Goal: Find contact information: Find contact information

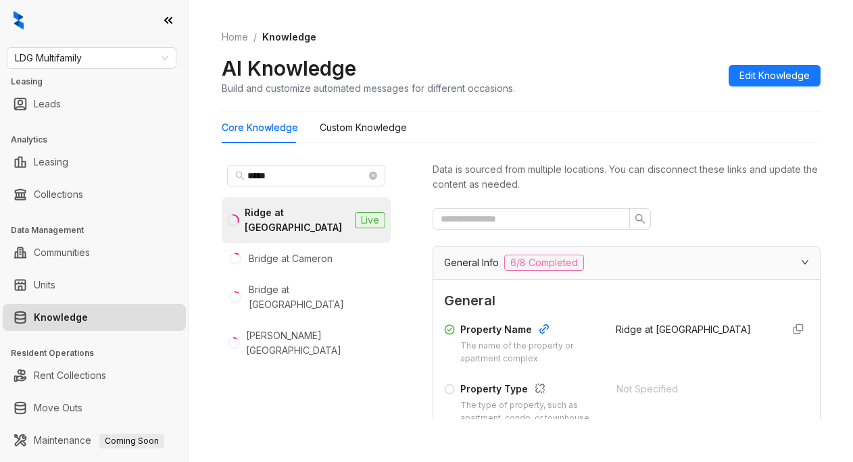
scroll to position [203, 0]
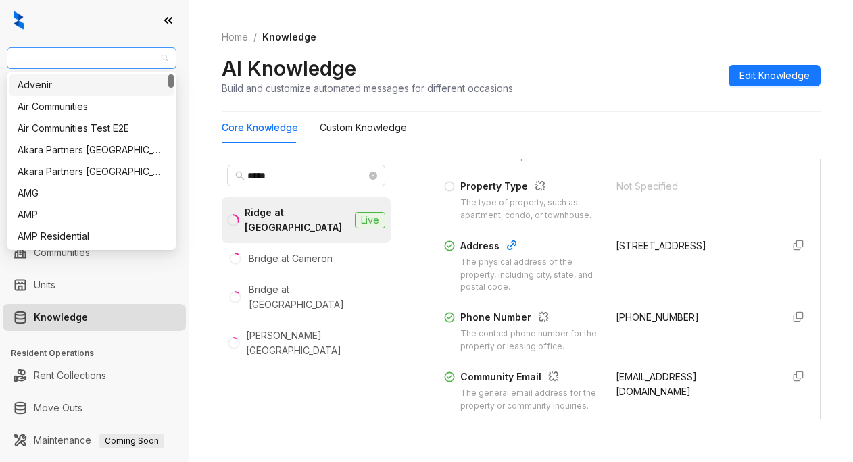
click at [112, 47] on div "LDG Multifamily" at bounding box center [92, 58] width 170 height 22
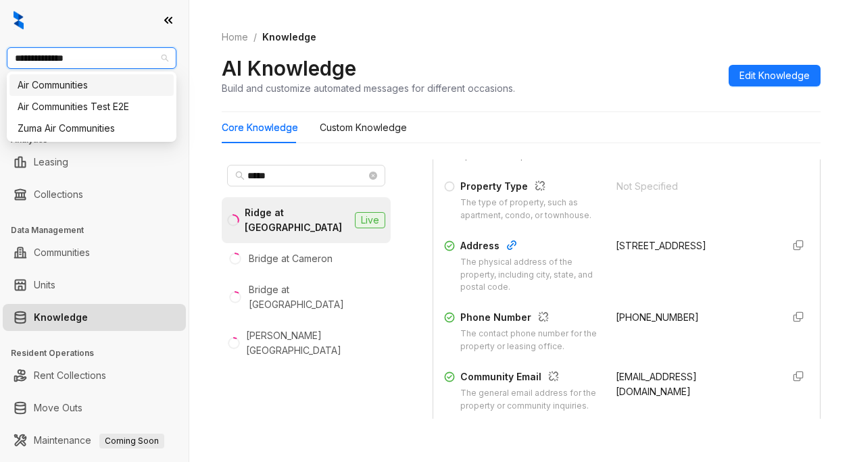
type input "**********"
click at [29, 88] on div "Air Communities" at bounding box center [92, 85] width 148 height 15
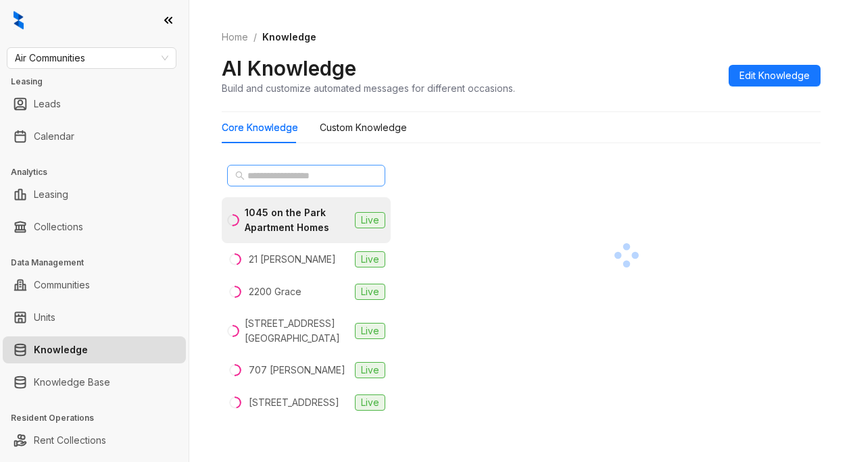
click at [245, 168] on span at bounding box center [306, 176] width 158 height 22
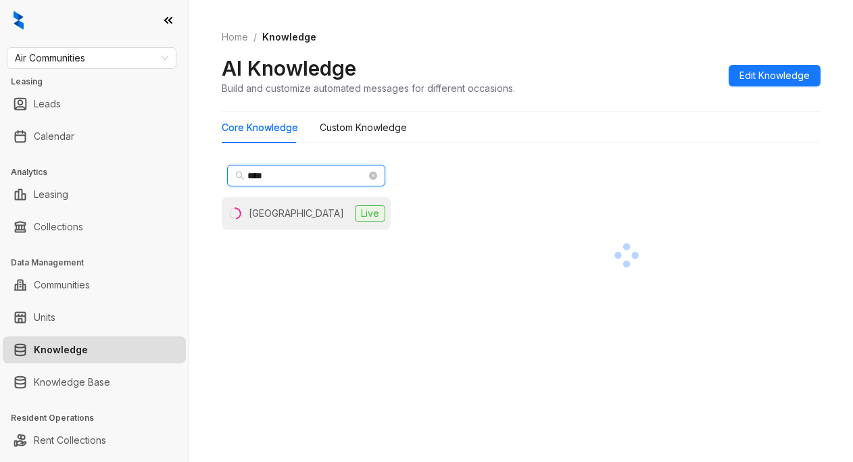
type input "****"
click at [272, 212] on div "Hyde Park Tower" at bounding box center [296, 213] width 95 height 15
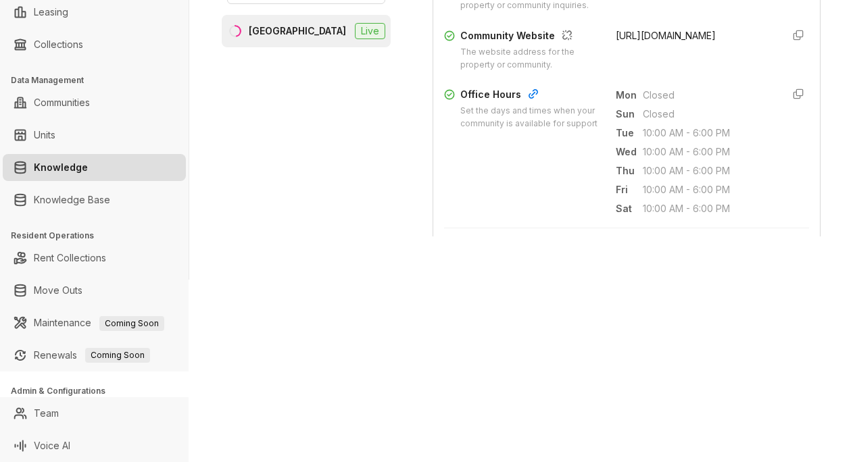
scroll to position [473, 0]
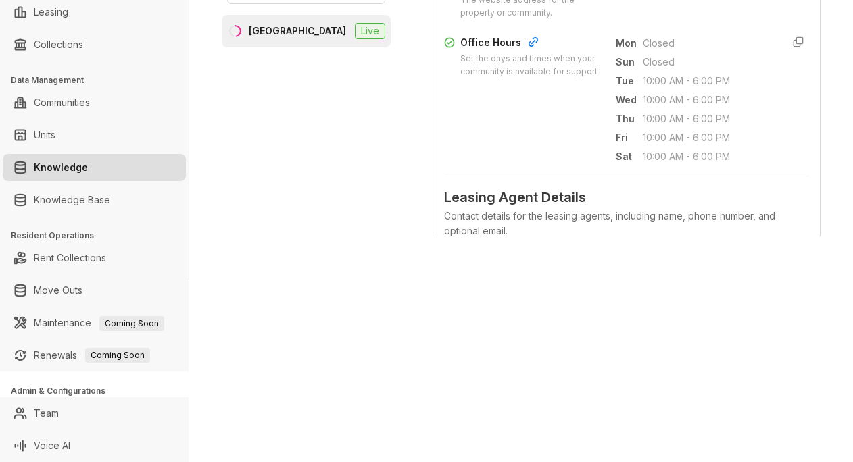
click at [580, 280] on div "Air Communities Leasing Leads Calendar Analytics Leasing Collections Data Manag…" at bounding box center [426, 231] width 853 height 462
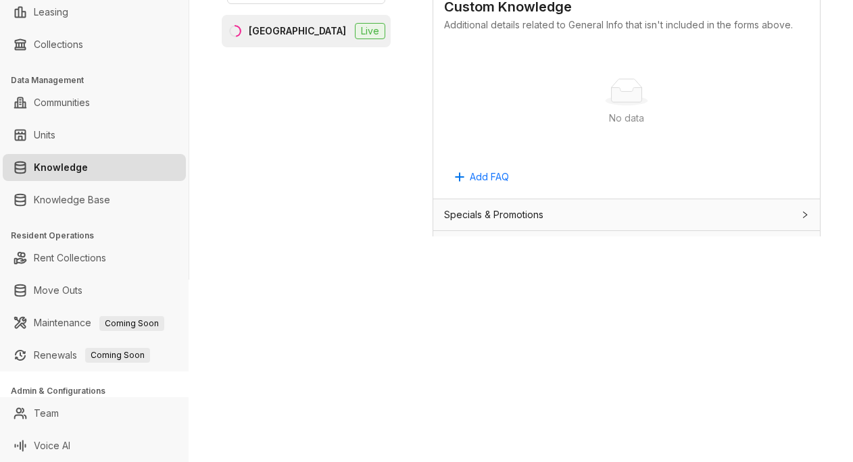
scroll to position [946, 0]
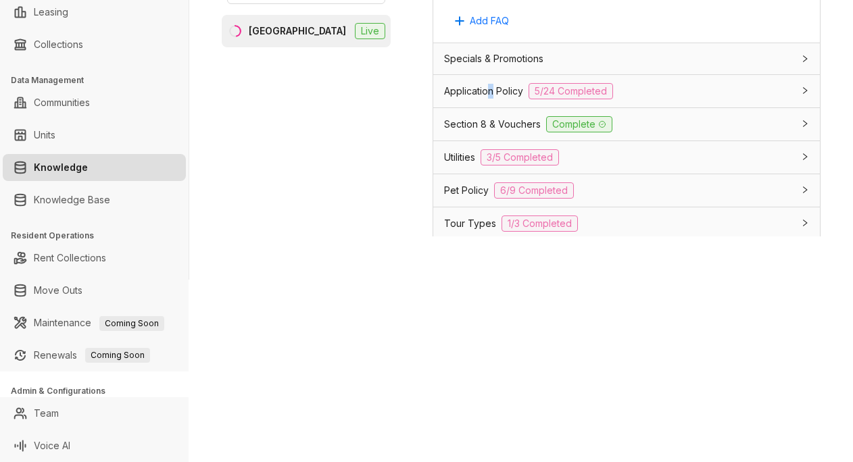
click at [492, 107] on div "Application Policy 5/24 Completed" at bounding box center [626, 91] width 387 height 32
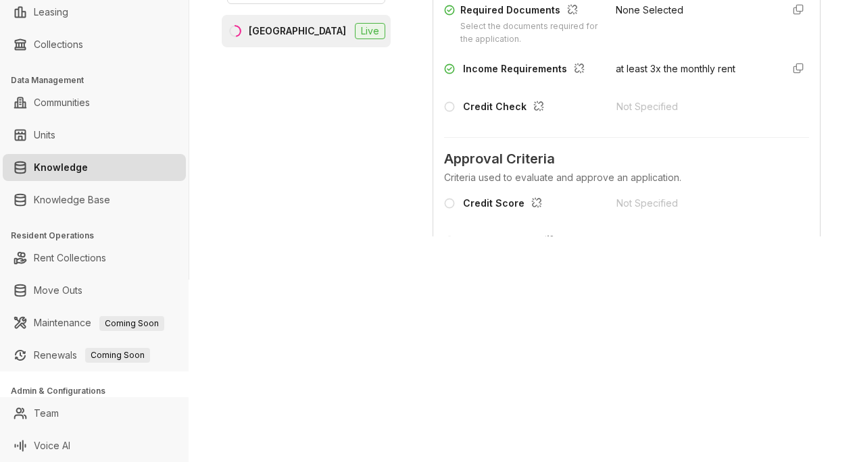
scroll to position [1217, 0]
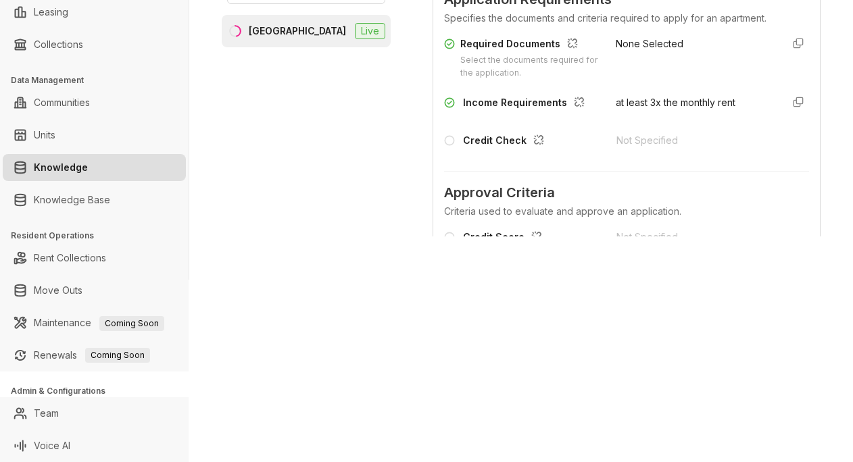
click at [517, 227] on div "Approval Criteria Criteria used to evaluate and approve an application. Credit …" at bounding box center [626, 270] width 365 height 199
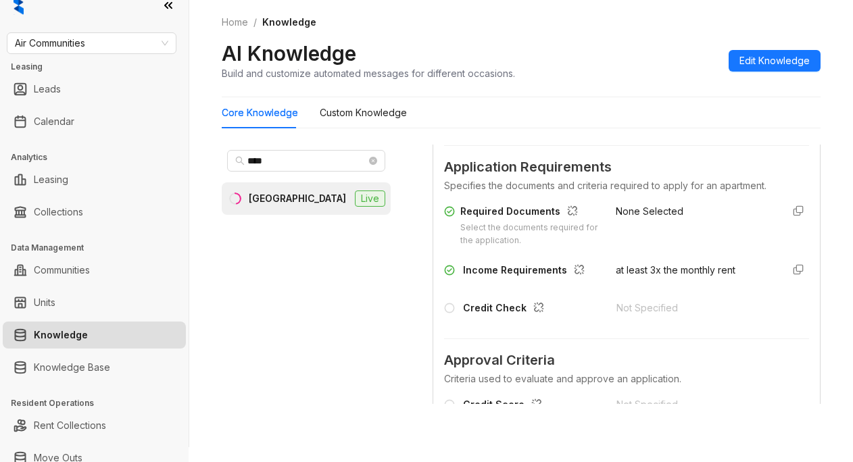
scroll to position [0, 0]
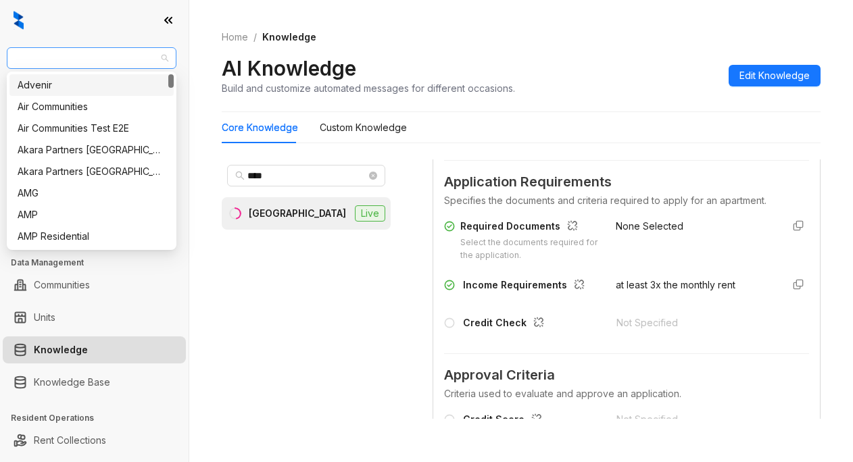
click at [108, 49] on span "Air Communities" at bounding box center [91, 58] width 153 height 20
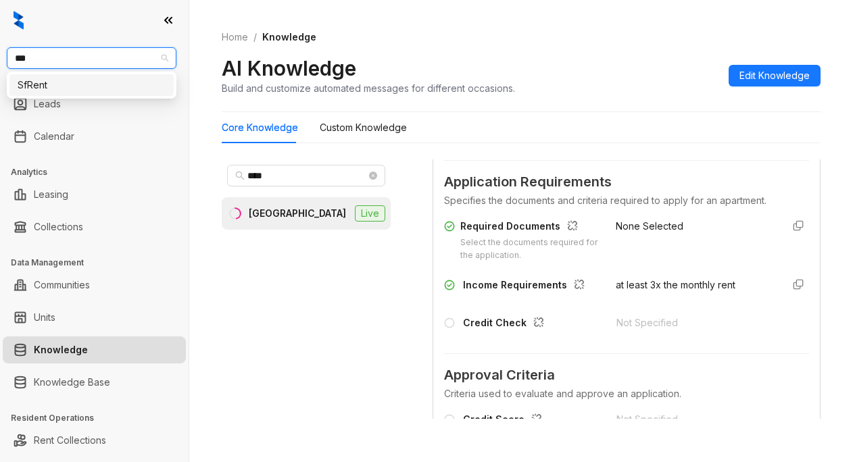
type input "****"
click at [34, 84] on div "SfRent" at bounding box center [92, 85] width 148 height 15
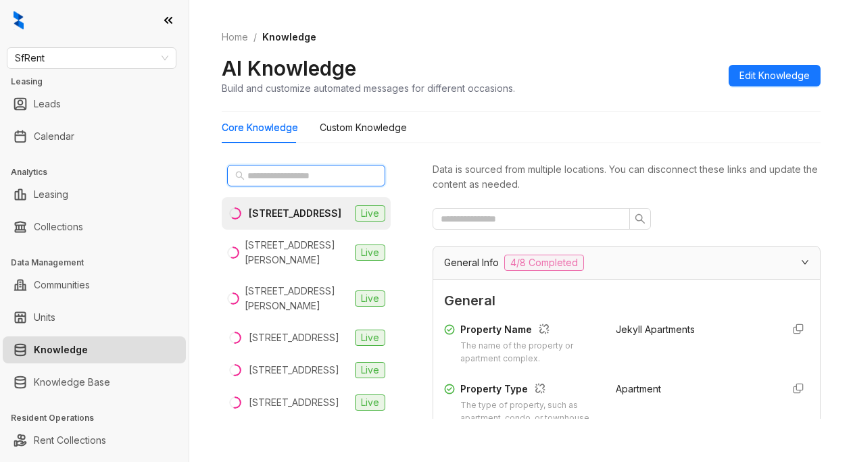
click at [249, 181] on input "text" at bounding box center [306, 175] width 119 height 15
type input "*"
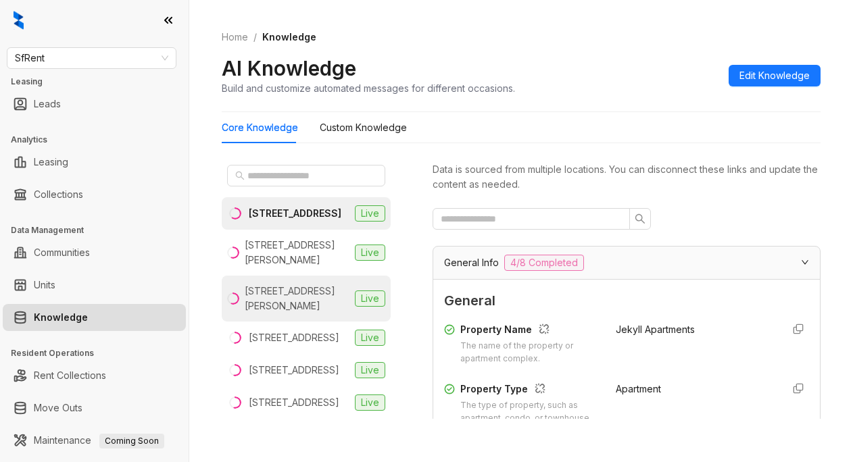
click at [270, 311] on div "[STREET_ADDRESS][PERSON_NAME]" at bounding box center [297, 299] width 105 height 30
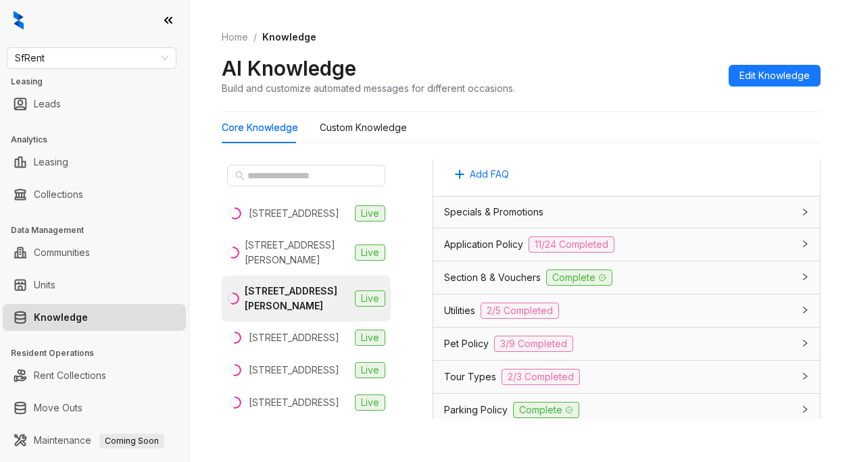
scroll to position [1014, 0]
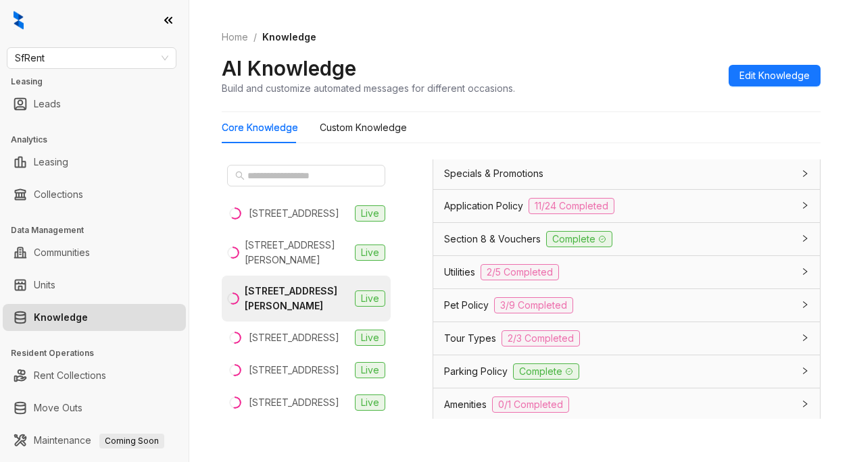
click at [480, 379] on span "Parking Policy" at bounding box center [476, 371] width 64 height 15
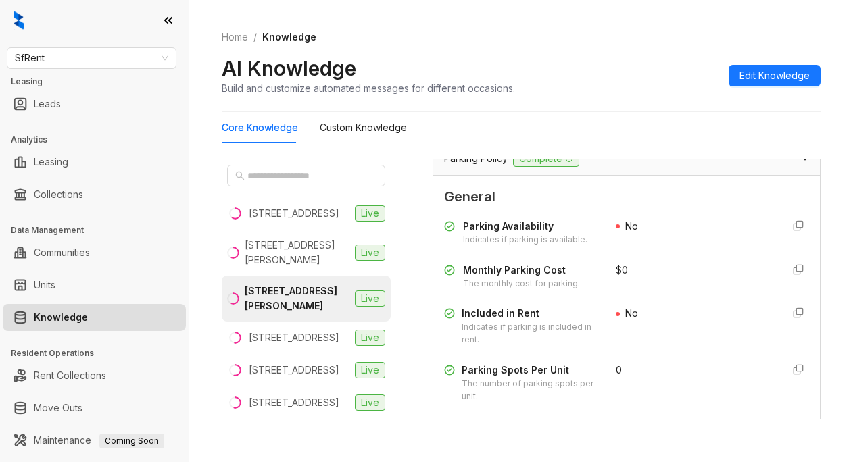
scroll to position [1217, 0]
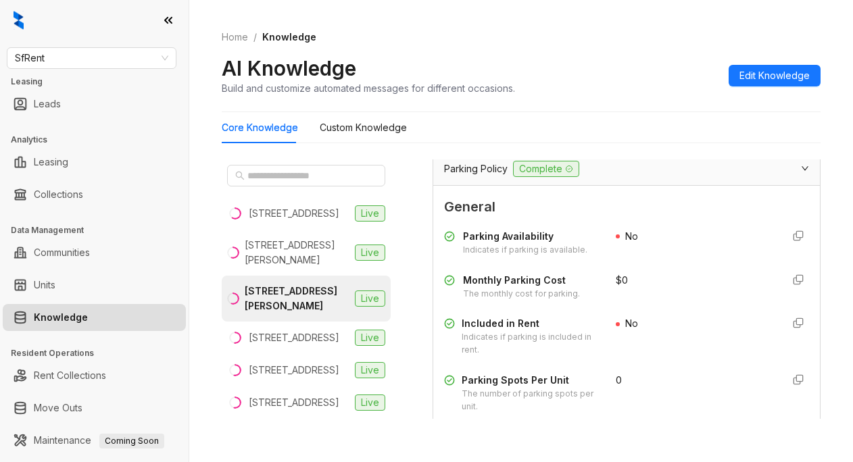
click at [621, 93] on div "AI Knowledge Build and customize automated messages for different occasions. Ed…" at bounding box center [521, 75] width 599 height 40
click at [560, 49] on div "Home / Knowledge AI Knowledge Build and customize automated messages for differ…" at bounding box center [521, 63] width 599 height 99
click at [43, 61] on span "SfRent" at bounding box center [91, 58] width 153 height 20
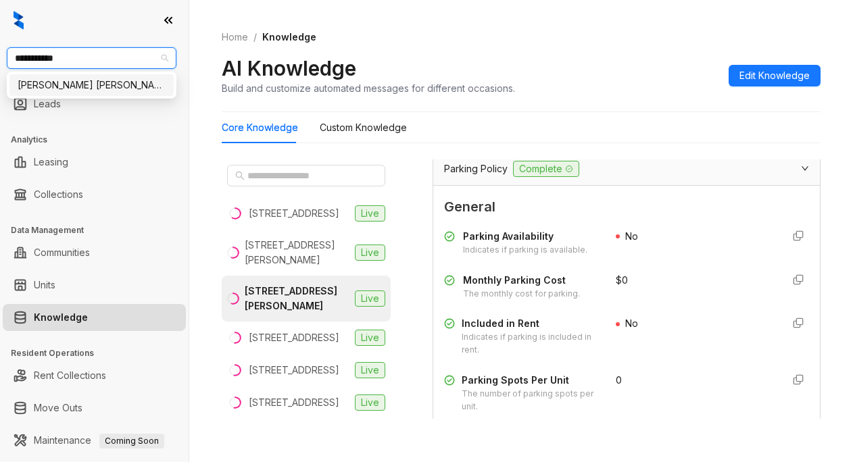
type input "**********"
click at [53, 86] on div "Gates Hudson" at bounding box center [92, 85] width 148 height 15
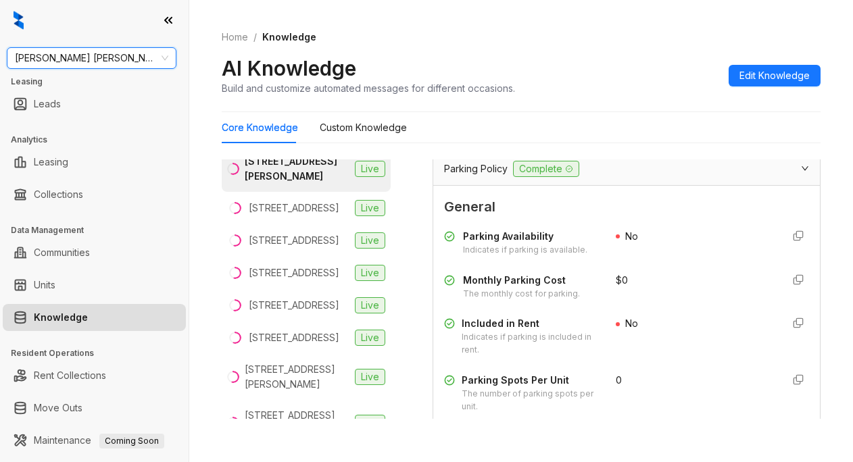
scroll to position [84, 0]
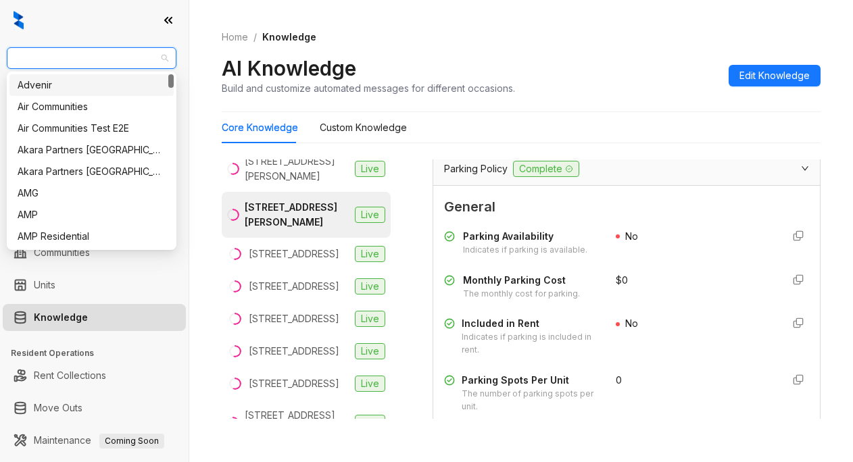
click at [133, 53] on span "Gates Hudson" at bounding box center [91, 58] width 153 height 20
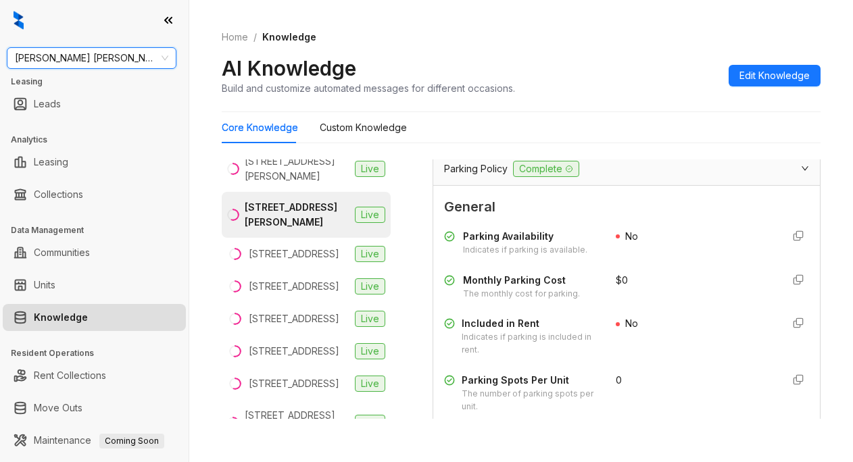
click at [65, 47] on div "Gates Hudson" at bounding box center [92, 58] width 170 height 22
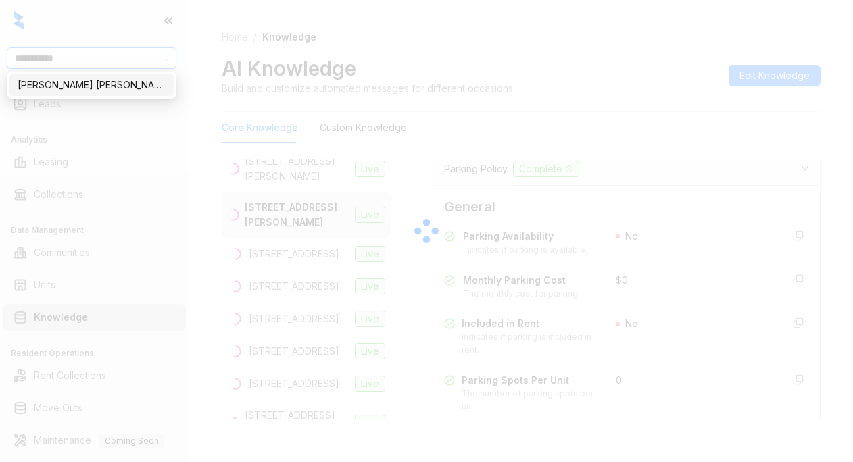
type input "**********"
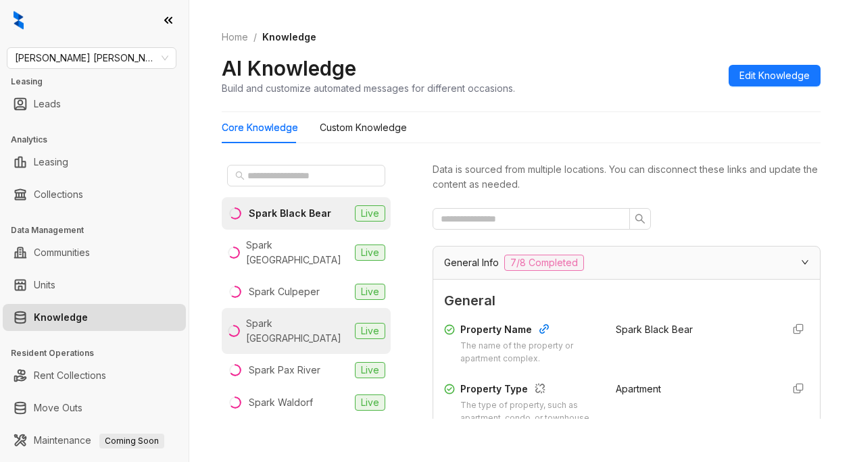
click at [280, 316] on div "Spark Oxon Hill" at bounding box center [297, 331] width 103 height 30
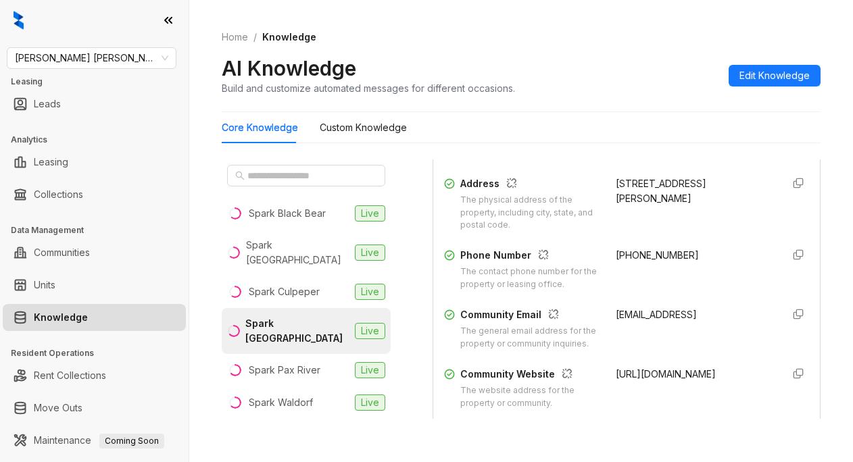
scroll to position [270, 0]
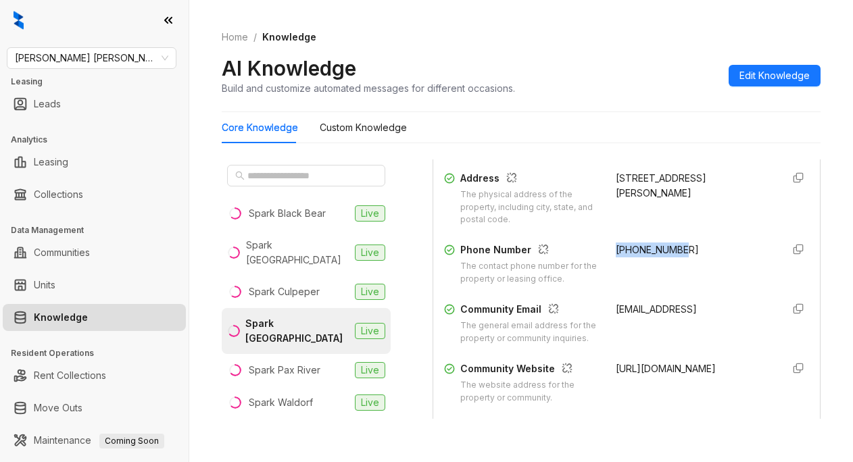
drag, startPoint x: 598, startPoint y: 258, endPoint x: 688, endPoint y: 263, distance: 89.4
click at [692, 262] on div "Phone Number The contact phone number for the property or leasing office. +1833…" at bounding box center [626, 264] width 365 height 43
copy span "+18338314160"
drag, startPoint x: 109, startPoint y: 56, endPoint x: 95, endPoint y: 53, distance: 14.5
click at [108, 56] on span "Gates Hudson" at bounding box center [91, 58] width 153 height 20
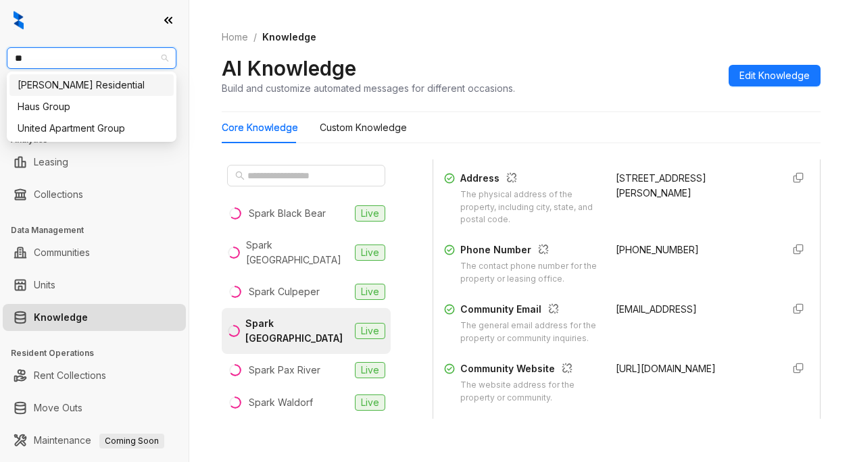
type input "*"
type input "*******"
click at [104, 85] on div "Griffis Residential" at bounding box center [92, 85] width 148 height 15
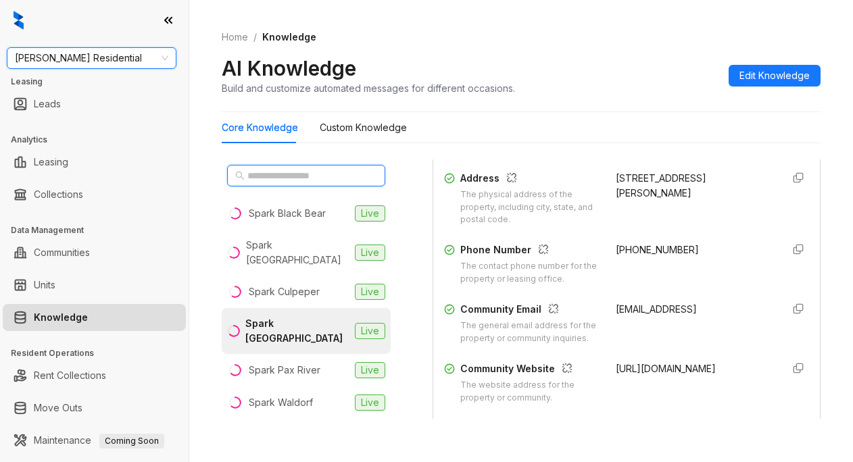
click at [295, 170] on div "Griffis Residential Griffis Residential Leasing Leads Analytics Leasing Collect…" at bounding box center [426, 231] width 853 height 462
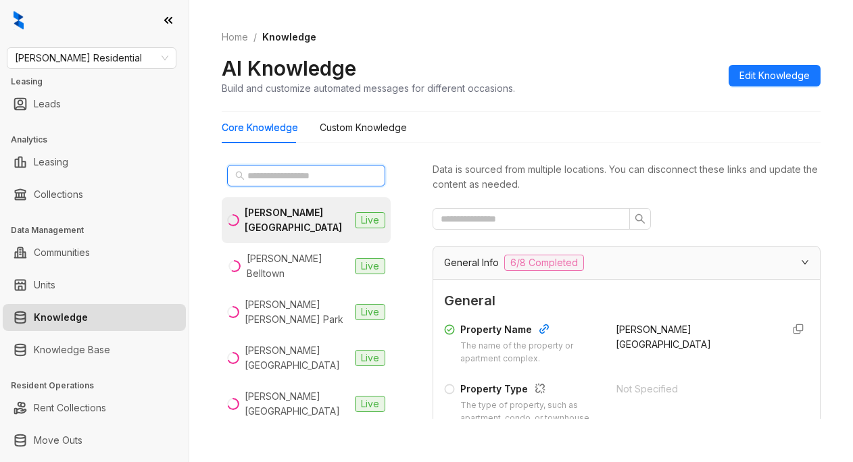
click at [270, 176] on input "text" at bounding box center [306, 175] width 119 height 15
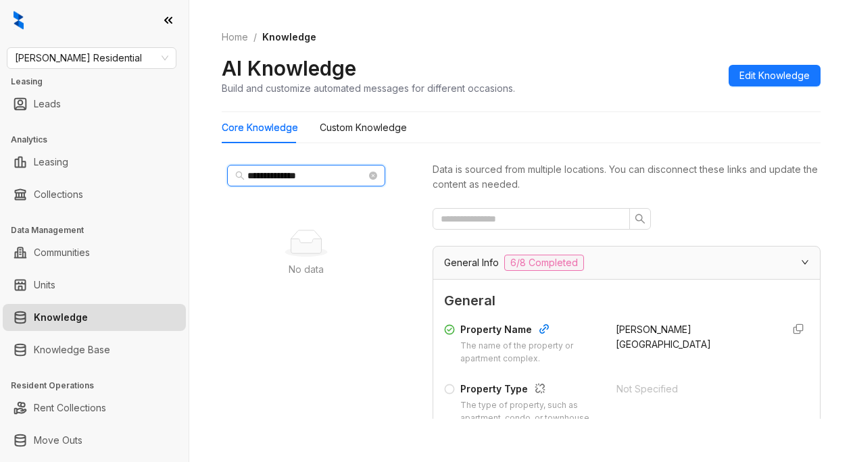
click at [337, 174] on input "**********" at bounding box center [306, 175] width 119 height 15
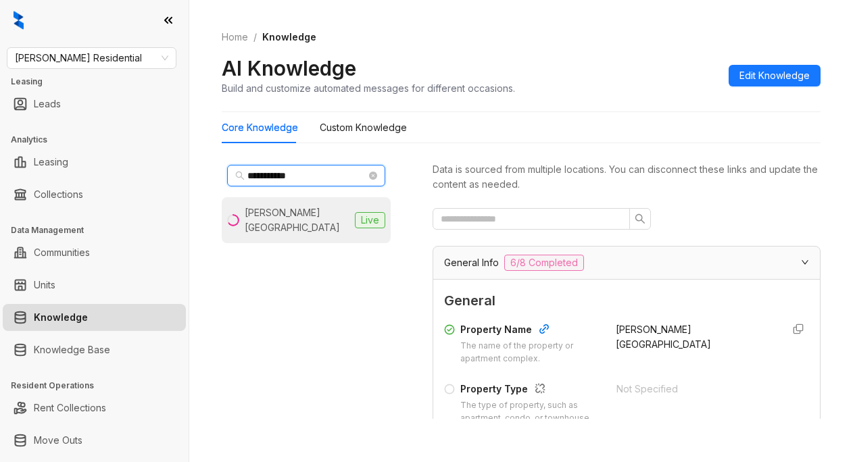
type input "**********"
click at [266, 211] on div "[PERSON_NAME] [GEOGRAPHIC_DATA]" at bounding box center [297, 221] width 105 height 30
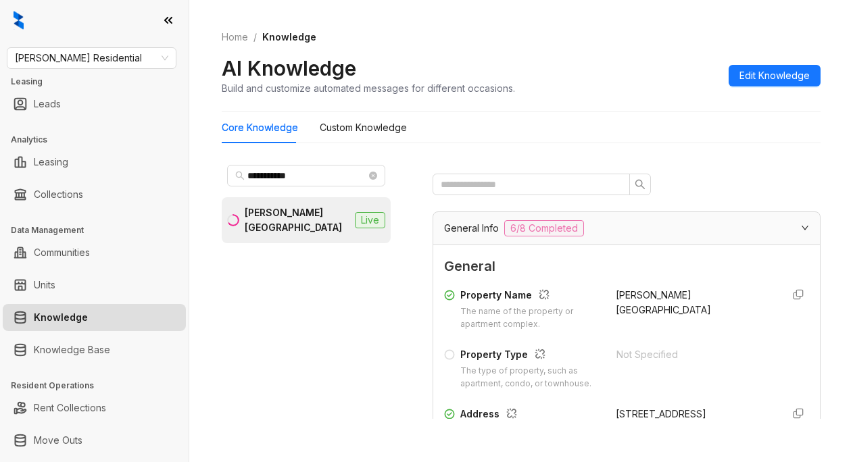
scroll to position [203, 0]
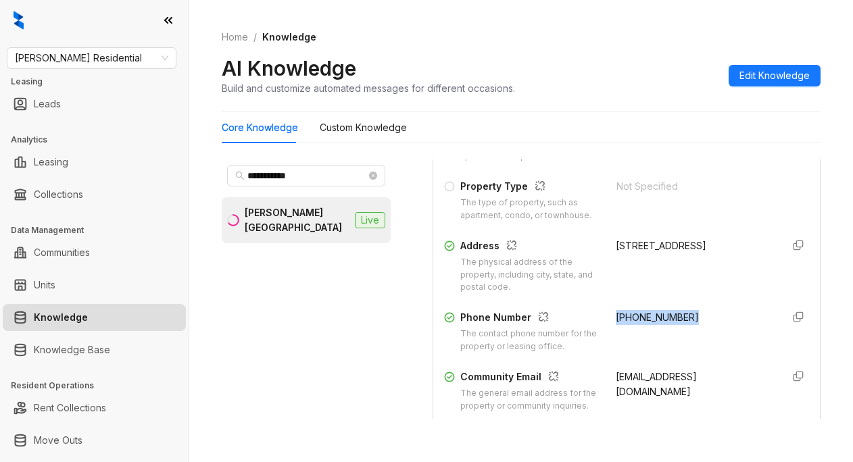
drag, startPoint x: 600, startPoint y: 328, endPoint x: 690, endPoint y: 335, distance: 90.8
click at [690, 335] on div "Phone Number The contact phone number for the property or leasing office. [PHON…" at bounding box center [626, 331] width 365 height 43
copy span "[PHONE_NUMBER]"
click at [600, 62] on div "AI Knowledge Build and customize automated messages for different occasions. Ed…" at bounding box center [521, 75] width 599 height 40
